Goal: Task Accomplishment & Management: Use online tool/utility

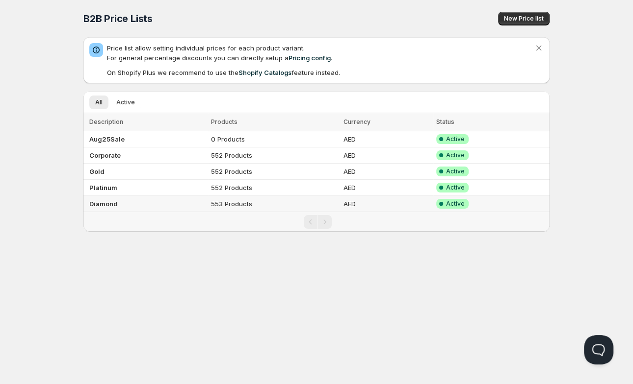
click at [149, 204] on td "Diamond" at bounding box center [145, 204] width 125 height 16
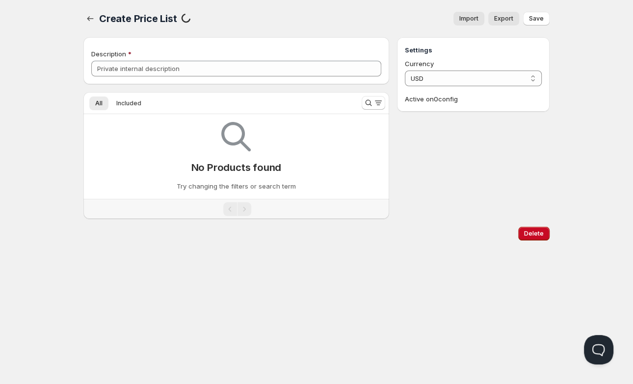
type input "Diamond"
select select "AED"
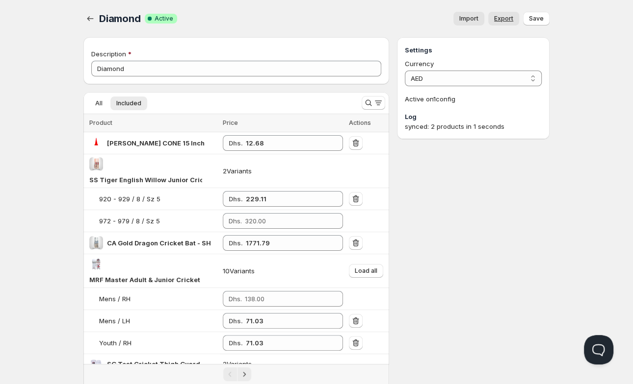
click at [506, 21] on span "Export" at bounding box center [503, 19] width 19 height 8
click at [93, 23] on icon "button" at bounding box center [90, 19] width 10 height 10
